Goal: Obtain resource: Download file/media

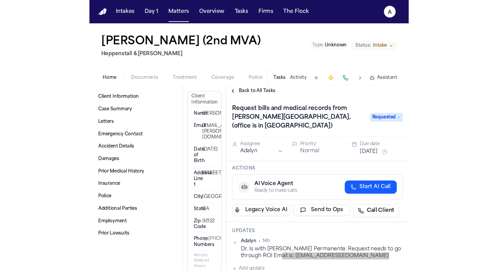
scroll to position [90, 0]
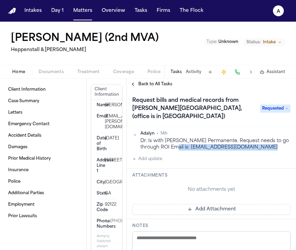
click at [46, 71] on span "Documents" at bounding box center [51, 71] width 25 height 5
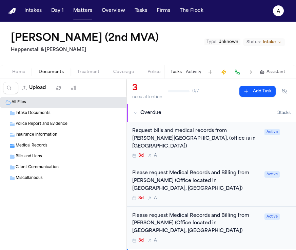
click at [54, 143] on div "Medical Records ( 1 )" at bounding box center [88, 146] width 145 height 6
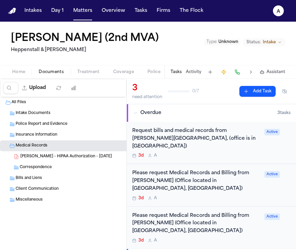
click at [58, 156] on span "[PERSON_NAME] - HIPAA Authorization - [DATE]" at bounding box center [66, 157] width 92 height 6
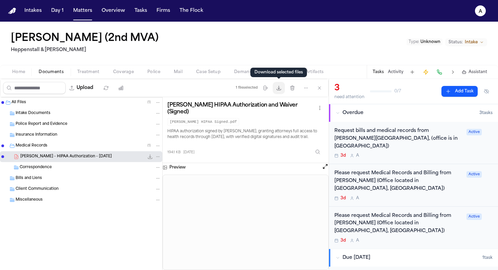
click at [278, 89] on icon "button" at bounding box center [278, 87] width 5 height 5
click at [151, 156] on icon "File: D. Peterson - HIPAA Authorization - 4.3.25" at bounding box center [149, 156] width 5 height 5
click at [80, 147] on div "Medical Records ( 1 )" at bounding box center [88, 146] width 145 height 6
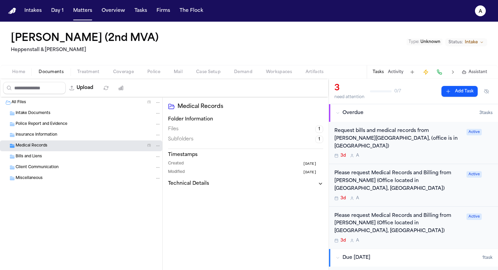
click at [82, 149] on div "Medical Records ( 1 )" at bounding box center [88, 146] width 145 height 6
click at [82, 159] on span "[PERSON_NAME] - HIPAA Authorization - [DATE]" at bounding box center [66, 157] width 92 height 6
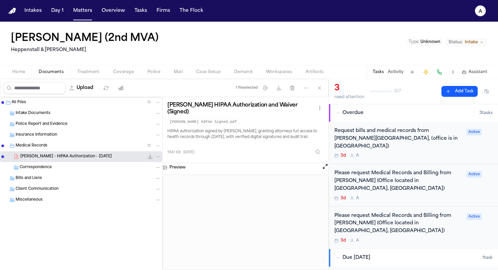
click at [108, 165] on div "Correspondence" at bounding box center [90, 168] width 141 height 6
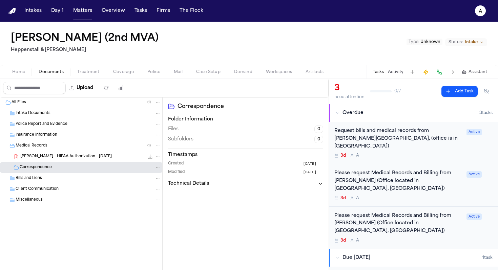
click at [110, 156] on div "[PERSON_NAME] - HIPAA Authorization - [DATE] 194.1 KB • PDF" at bounding box center [90, 157] width 141 height 7
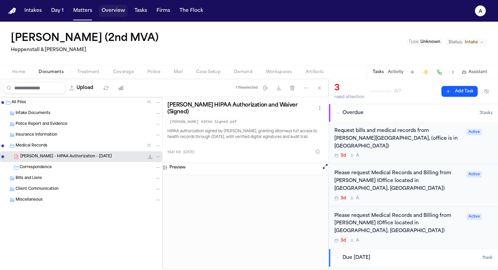
click at [108, 13] on button "Overview" at bounding box center [113, 11] width 29 height 12
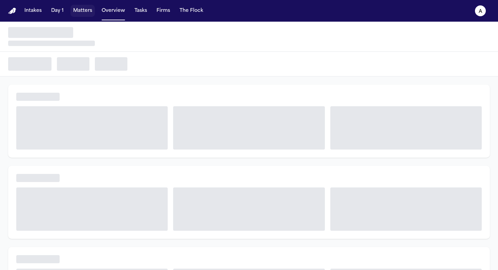
click at [85, 14] on button "Matters" at bounding box center [82, 11] width 24 height 12
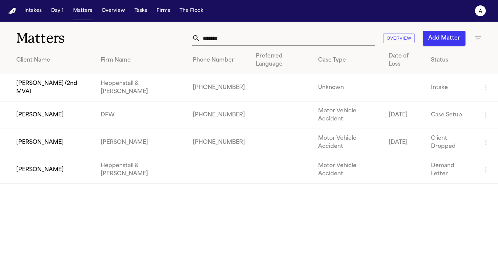
click at [66, 157] on td "[PERSON_NAME]" at bounding box center [47, 170] width 95 height 27
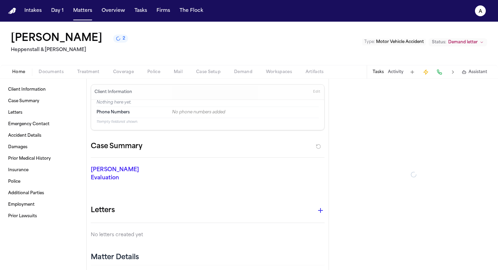
scroll to position [12, 0]
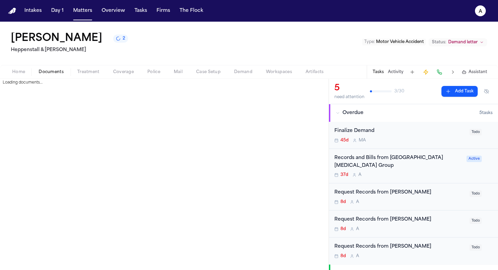
click at [58, 70] on span "Documents" at bounding box center [51, 71] width 25 height 5
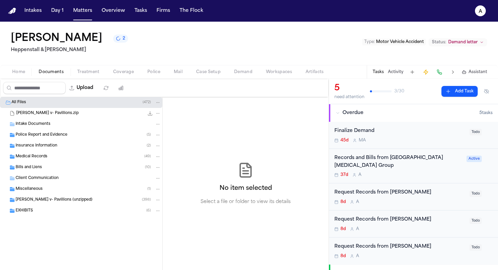
click at [63, 153] on div "Medical Records ( 49 )" at bounding box center [81, 156] width 162 height 11
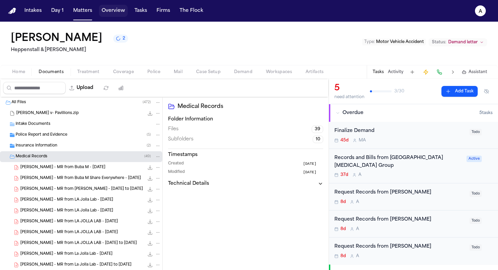
click at [109, 10] on button "Overview" at bounding box center [113, 11] width 29 height 12
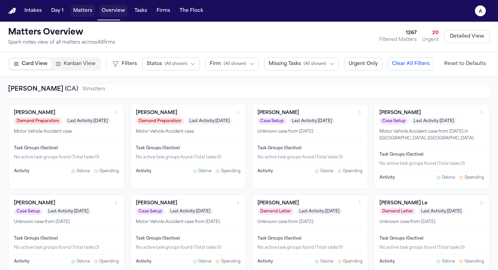
click at [92, 10] on button "Matters" at bounding box center [82, 11] width 24 height 12
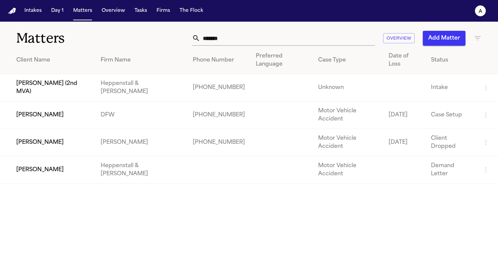
click at [88, 81] on td "[PERSON_NAME] (2nd MVA)" at bounding box center [47, 87] width 95 height 27
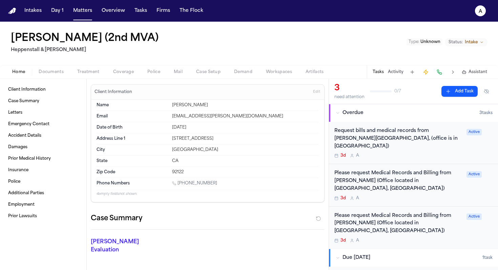
click at [48, 74] on span "Documents" at bounding box center [51, 71] width 25 height 5
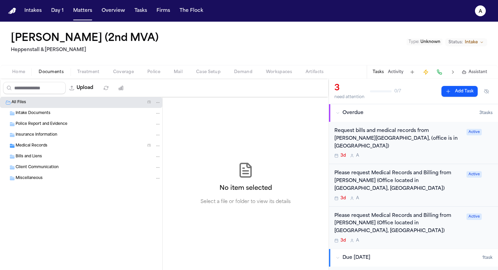
click at [47, 148] on div "Medical Records ( 1 )" at bounding box center [88, 146] width 145 height 6
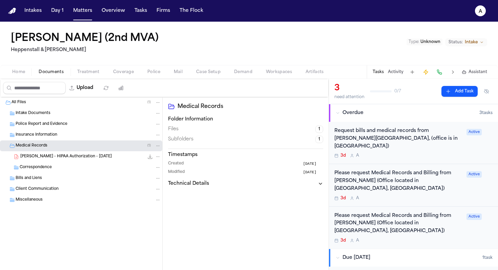
click at [84, 156] on span "[PERSON_NAME] - HIPAA Authorization - [DATE]" at bounding box center [66, 157] width 92 height 6
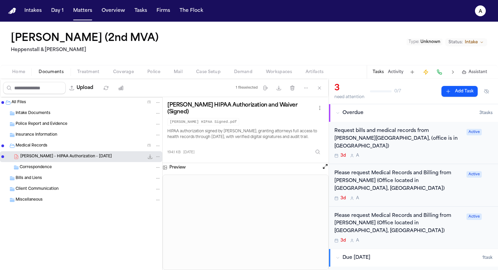
drag, startPoint x: 278, startPoint y: 86, endPoint x: 274, endPoint y: 104, distance: 18.6
click at [275, 104] on div "Upload 1 file selected Move files Download files Delete files More actions Clea…" at bounding box center [164, 174] width 329 height 191
click at [279, 85] on icon "button" at bounding box center [278, 87] width 5 height 5
click at [159, 158] on icon "File: D. Peterson - HIPAA Authorization - 4.3.25" at bounding box center [158, 157] width 5 height 5
click at [107, 156] on div "[PERSON_NAME] - HIPAA Authorization - [DATE] 194.1 KB • PDF" at bounding box center [90, 157] width 141 height 7
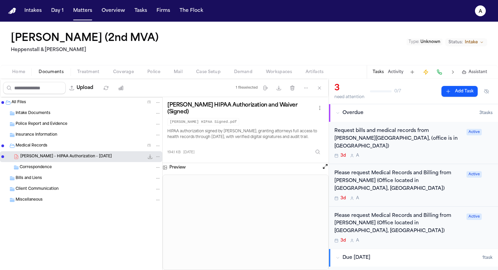
click at [106, 156] on div "[PERSON_NAME] - HIPAA Authorization - [DATE] 194.1 KB • PDF" at bounding box center [90, 157] width 141 height 7
click at [118, 162] on div "Correspondence" at bounding box center [81, 167] width 162 height 11
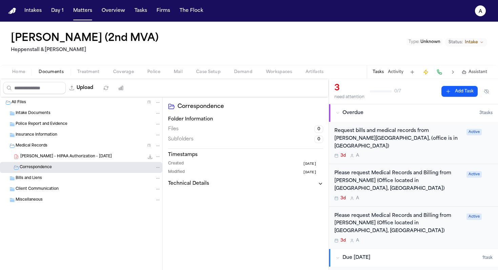
click at [92, 181] on div "Bills and Liens" at bounding box center [88, 179] width 145 height 6
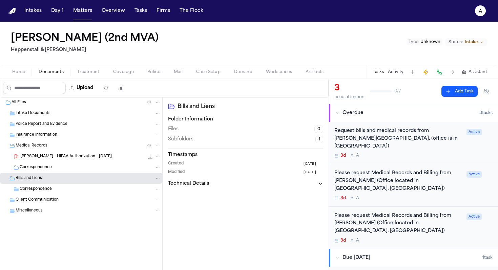
click at [92, 188] on div "Correspondence" at bounding box center [90, 189] width 141 height 6
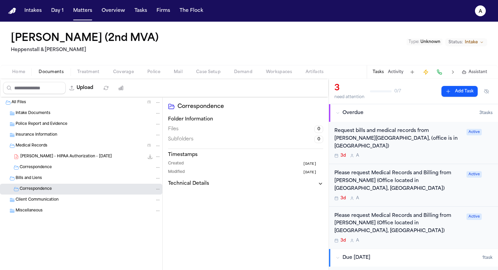
click at [93, 194] on div "Correspondence" at bounding box center [81, 189] width 162 height 11
click at [96, 170] on div "Correspondence" at bounding box center [90, 168] width 141 height 6
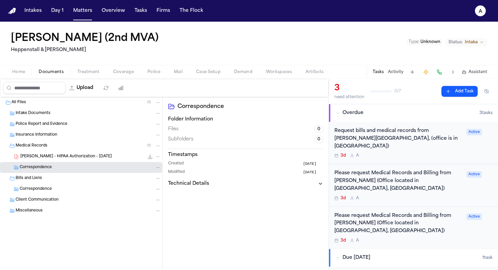
click at [105, 159] on div "[PERSON_NAME] - HIPAA Authorization - [DATE] 194.1 KB • PDF" at bounding box center [90, 157] width 141 height 7
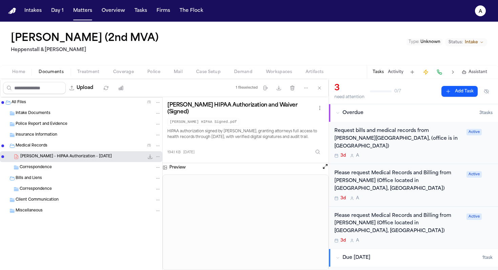
click at [168, 166] on div "Preview" at bounding box center [174, 167] width 23 height 5
click at [165, 168] on icon at bounding box center [165, 167] width 5 height 5
click at [296, 168] on div "Preview" at bounding box center [246, 167] width 166 height 9
click at [296, 168] on button "Open preview" at bounding box center [325, 166] width 7 height 7
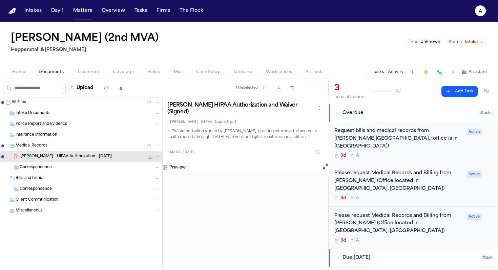
click at [70, 167] on div "Correspondence" at bounding box center [90, 168] width 141 height 6
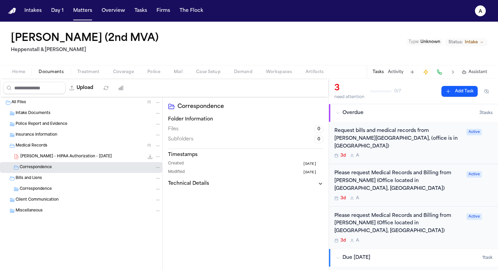
click at [83, 158] on span "[PERSON_NAME] - HIPAA Authorization - [DATE]" at bounding box center [66, 157] width 92 height 6
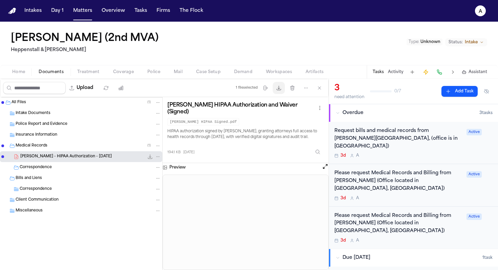
click at [277, 87] on icon "button" at bounding box center [278, 87] width 5 height 5
